Goal: Information Seeking & Learning: Learn about a topic

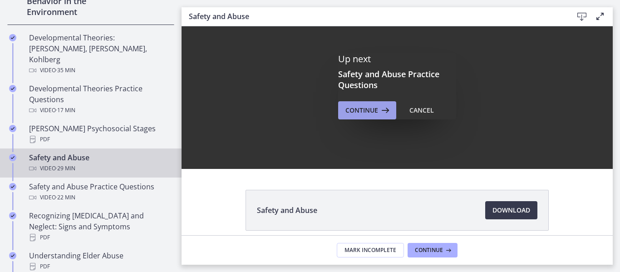
click at [346, 111] on span "Continue" at bounding box center [361, 110] width 33 height 11
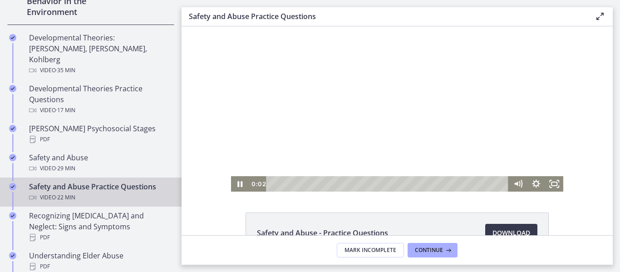
click at [364, 95] on div at bounding box center [397, 108] width 332 height 165
click at [491, 112] on div at bounding box center [397, 108] width 332 height 165
click at [552, 181] on icon "Fullscreen" at bounding box center [554, 183] width 18 height 15
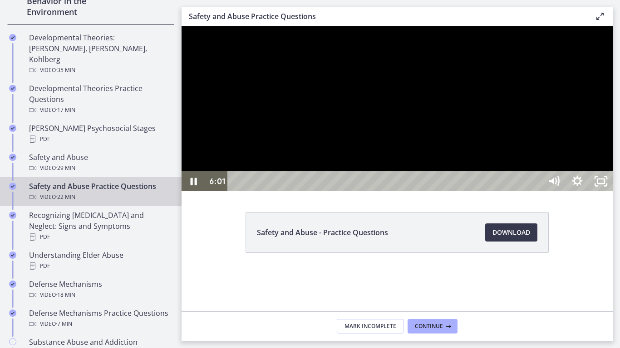
click at [612, 191] on div at bounding box center [396, 108] width 431 height 165
click at [430, 191] on div at bounding box center [396, 108] width 431 height 165
click at [453, 191] on div at bounding box center [396, 108] width 431 height 165
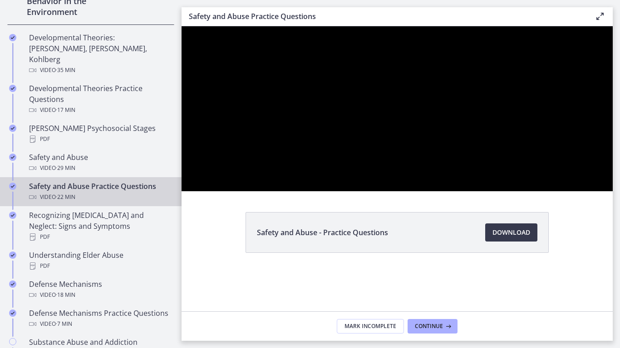
click at [453, 191] on div at bounding box center [396, 108] width 431 height 165
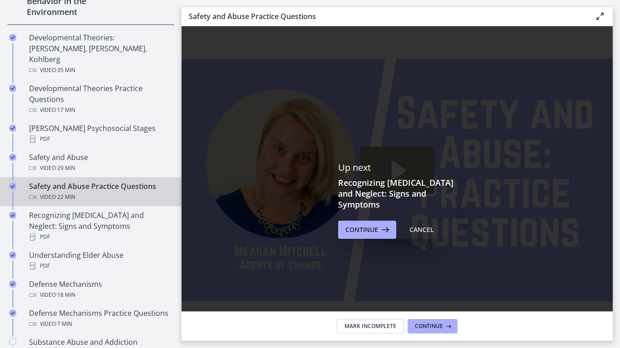
click at [406, 180] on icon "Play Video: ctrtam1d06jc72h4rbsg.mp4" at bounding box center [398, 170] width 15 height 19
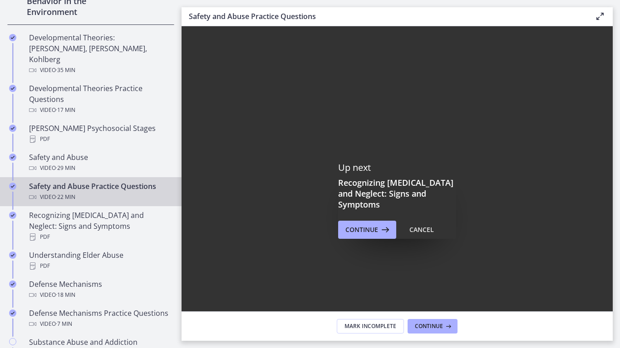
click at [605, 271] on rect "Fullscreen" at bounding box center [600, 324] width 9 height 5
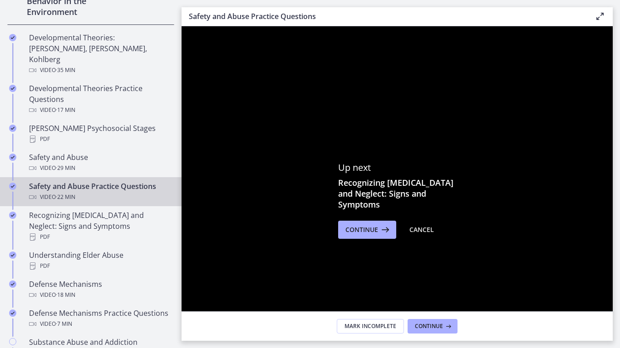
click at [612, 271] on icon "Unfullscreen" at bounding box center [601, 324] width 24 height 20
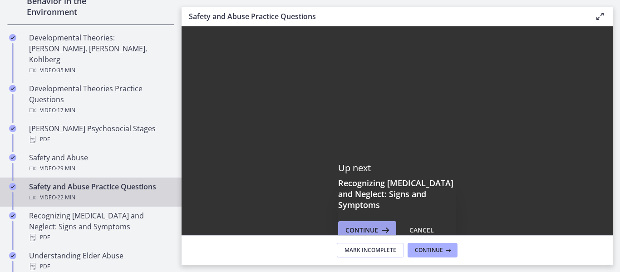
click at [364, 224] on span "Continue" at bounding box center [361, 229] width 33 height 11
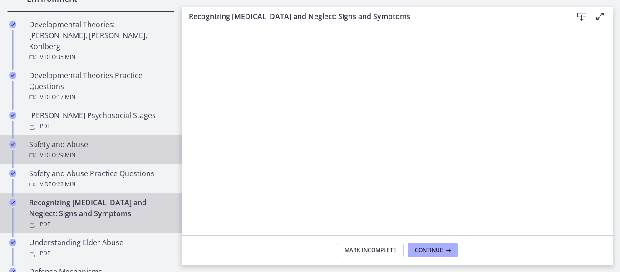
scroll to position [306, 0]
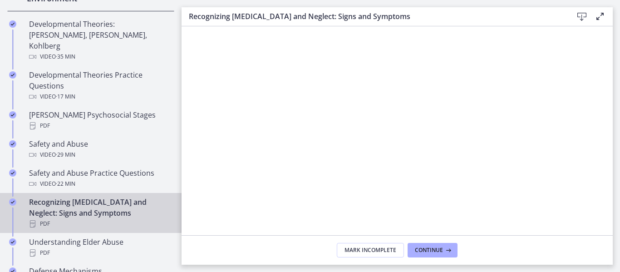
click at [104, 201] on div "Recognizing [MEDICAL_DATA] and Neglect: Signs and Symptoms PDF" at bounding box center [99, 212] width 141 height 33
